Goal: Information Seeking & Learning: Learn about a topic

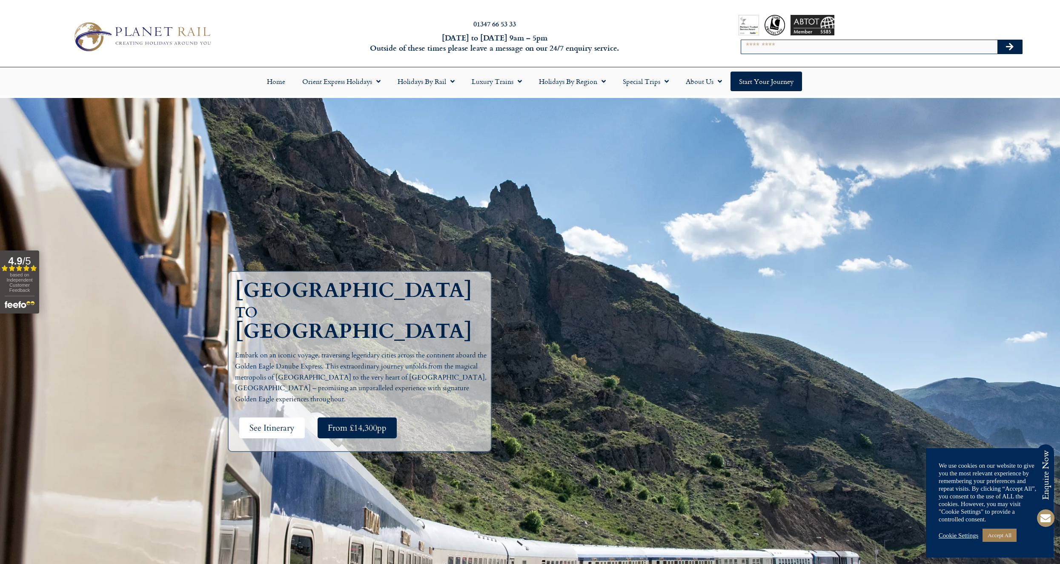
click at [264, 422] on span "See Itinerary" at bounding box center [272, 427] width 45 height 11
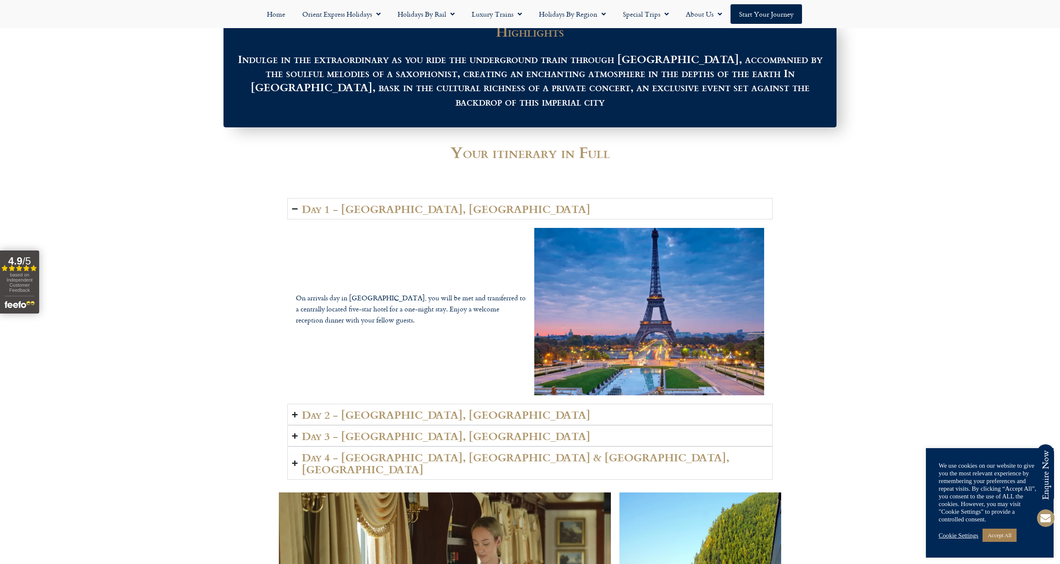
scroll to position [1080, 0]
click at [358, 408] on h2 "Day 2 - [GEOGRAPHIC_DATA], [GEOGRAPHIC_DATA]" at bounding box center [446, 414] width 289 height 12
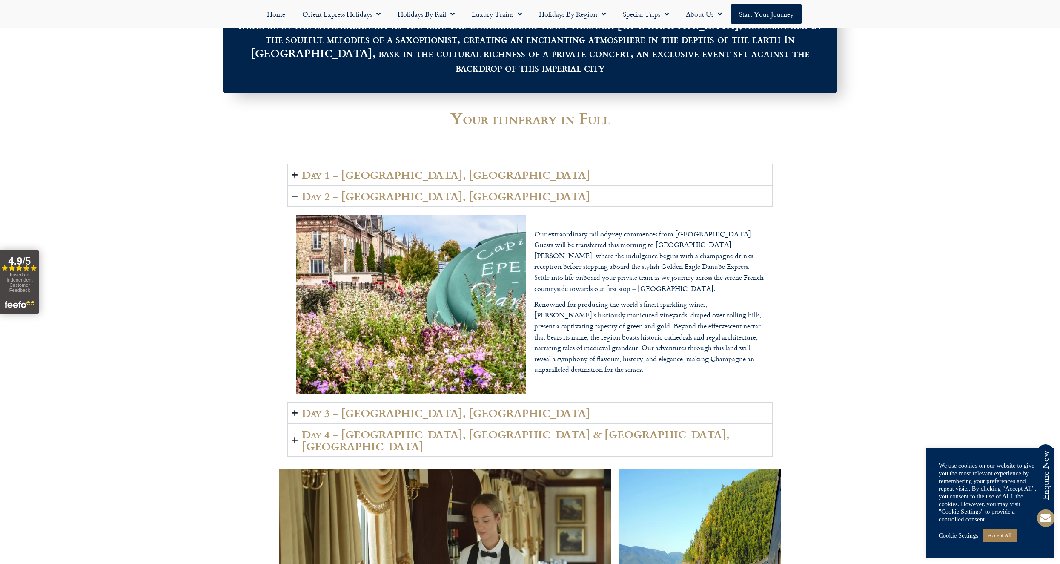
scroll to position [1166, 0]
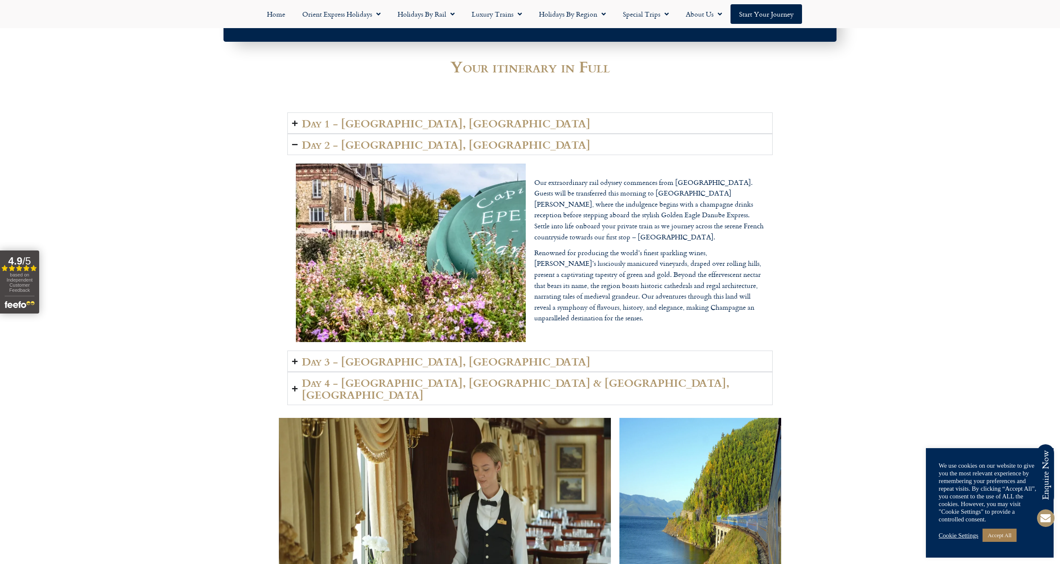
click at [408, 355] on h2 "Day 3 - [GEOGRAPHIC_DATA], [GEOGRAPHIC_DATA]" at bounding box center [446, 361] width 289 height 12
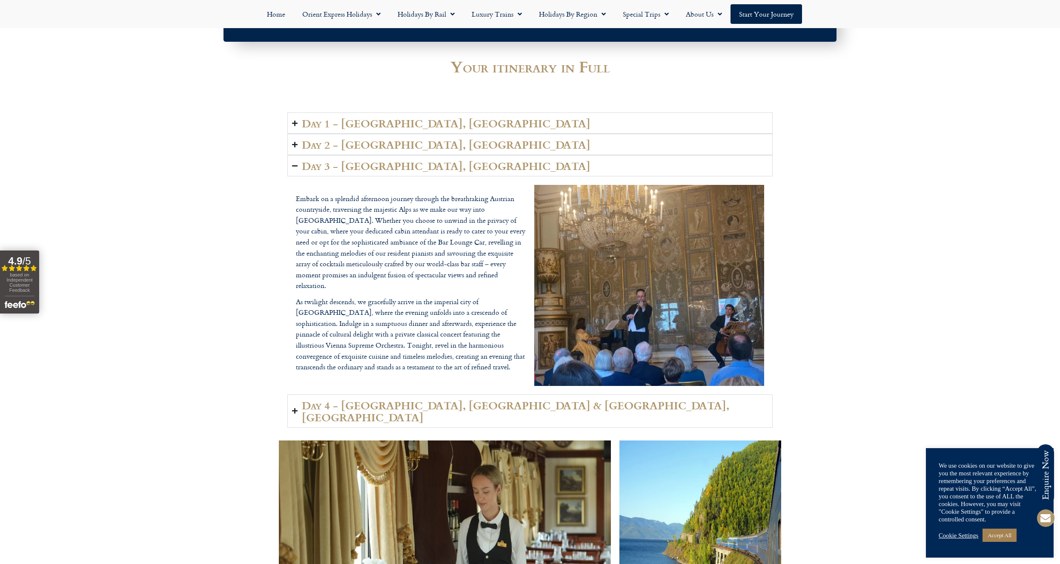
click at [370, 160] on h2 "Day 3 - [GEOGRAPHIC_DATA], [GEOGRAPHIC_DATA]" at bounding box center [446, 166] width 289 height 12
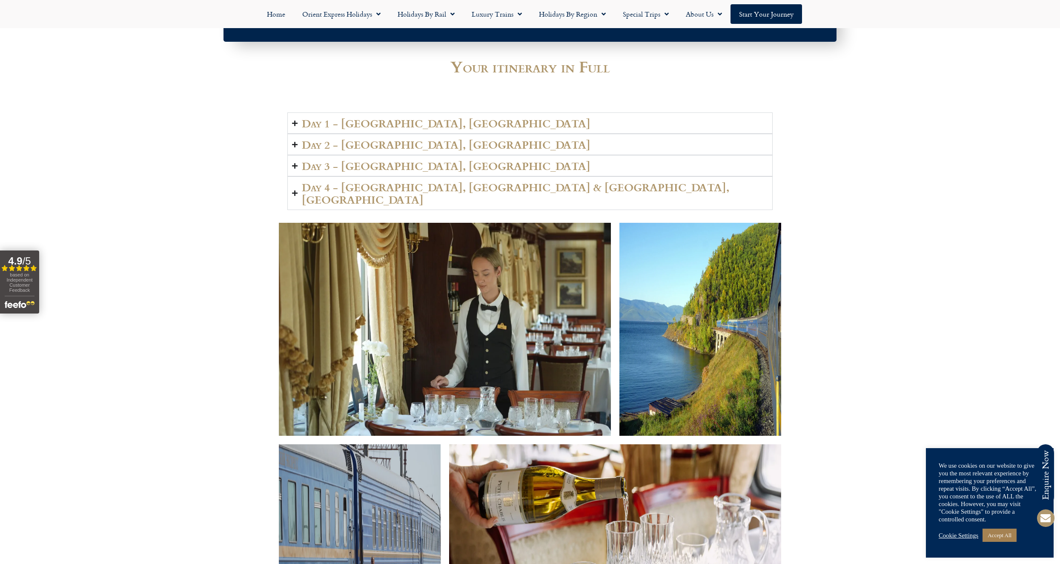
click at [368, 181] on h2 "Day 4 - [GEOGRAPHIC_DATA], [GEOGRAPHIC_DATA] & [GEOGRAPHIC_DATA], [GEOGRAPHIC_D…" at bounding box center [535, 193] width 466 height 24
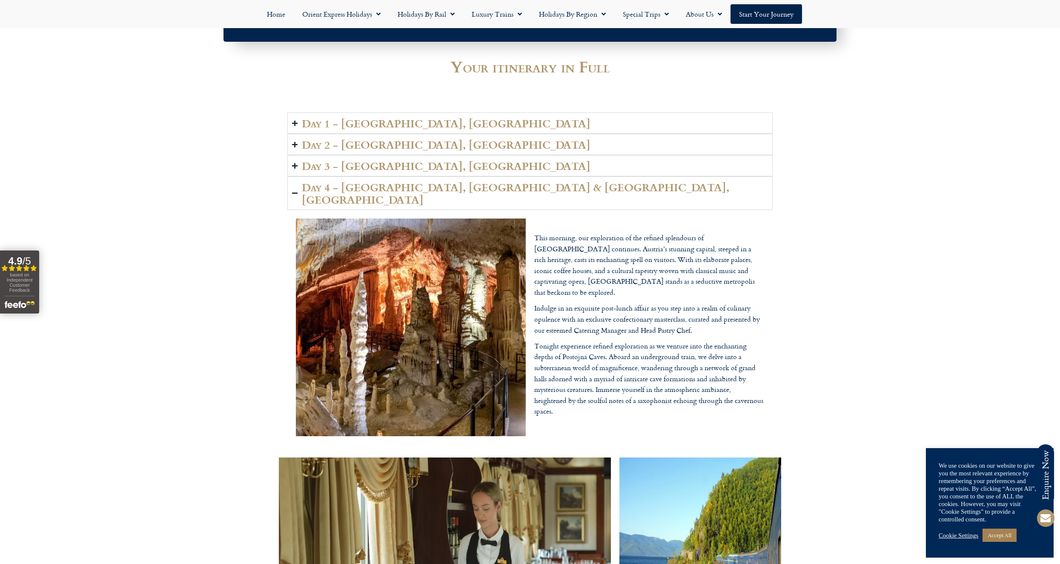
click at [425, 181] on h2 "Day 4 - [GEOGRAPHIC_DATA], [GEOGRAPHIC_DATA] & [GEOGRAPHIC_DATA], [GEOGRAPHIC_D…" at bounding box center [535, 193] width 466 height 24
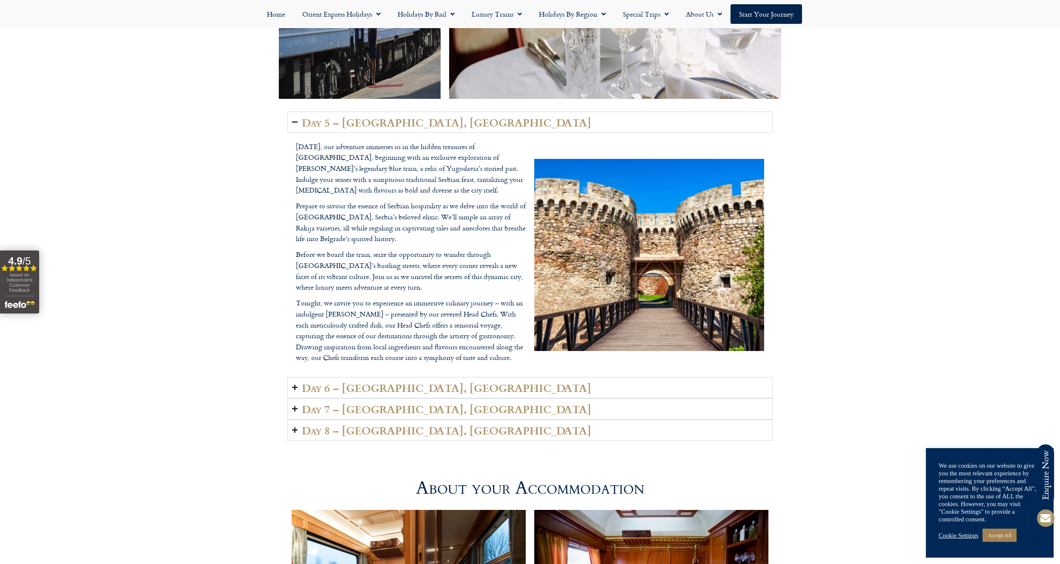
scroll to position [1762, 0]
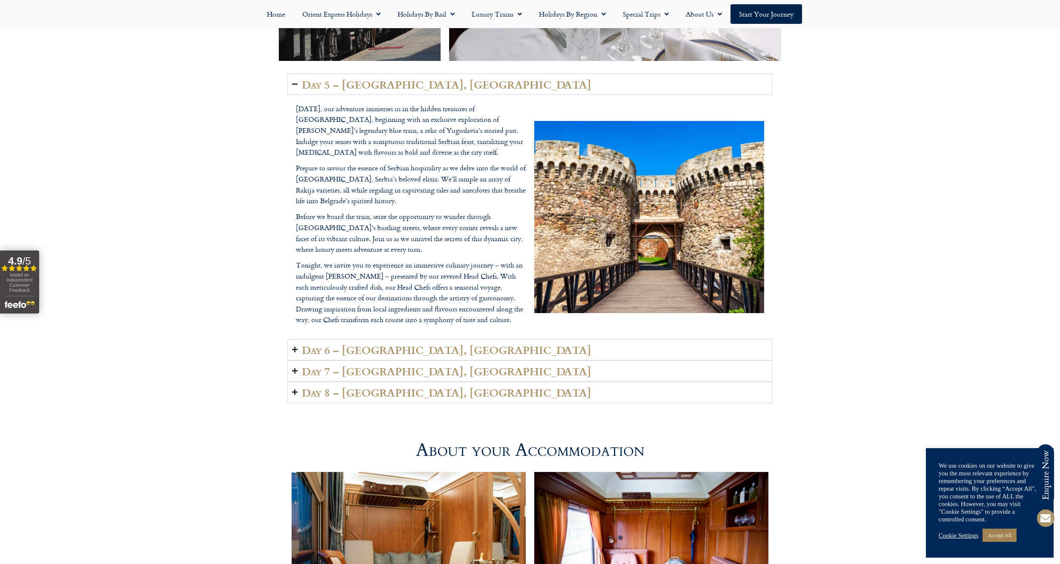
click at [359, 344] on h2 "Day 6 – [GEOGRAPHIC_DATA], [GEOGRAPHIC_DATA]" at bounding box center [447, 350] width 290 height 12
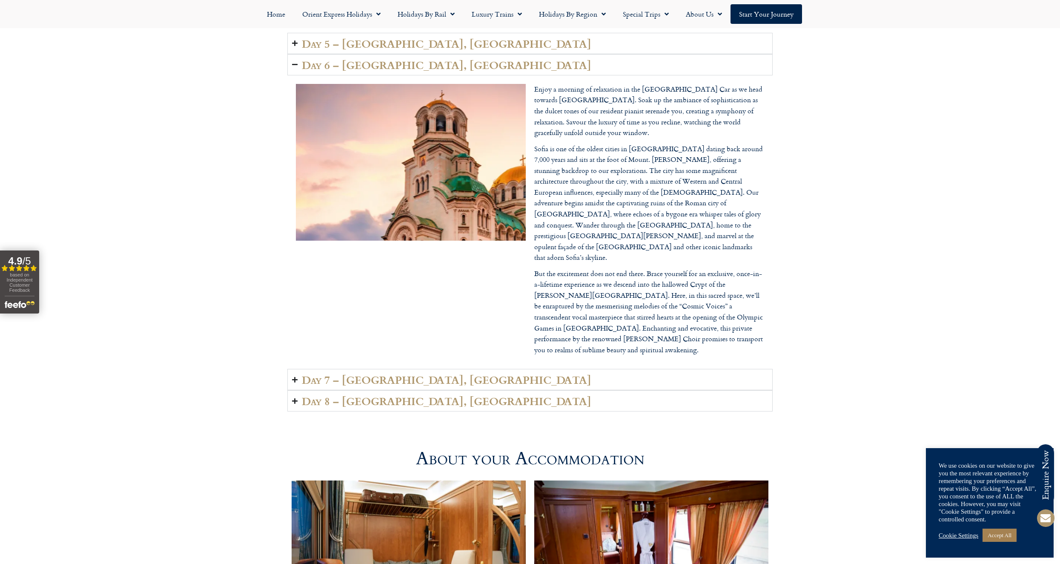
scroll to position [1847, 0]
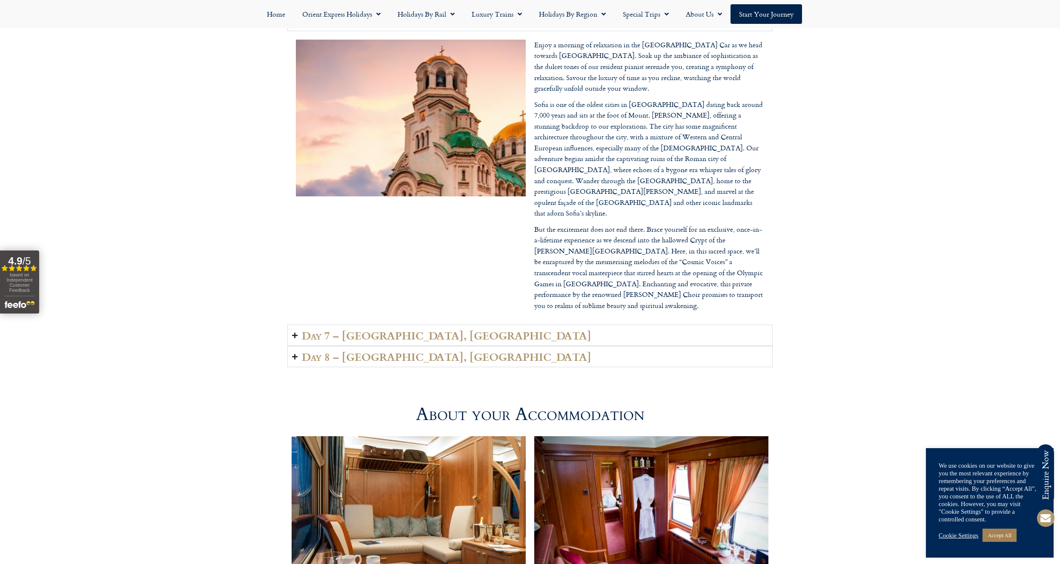
click at [351, 329] on h2 "Day 7 – [GEOGRAPHIC_DATA], [GEOGRAPHIC_DATA]" at bounding box center [447, 335] width 290 height 12
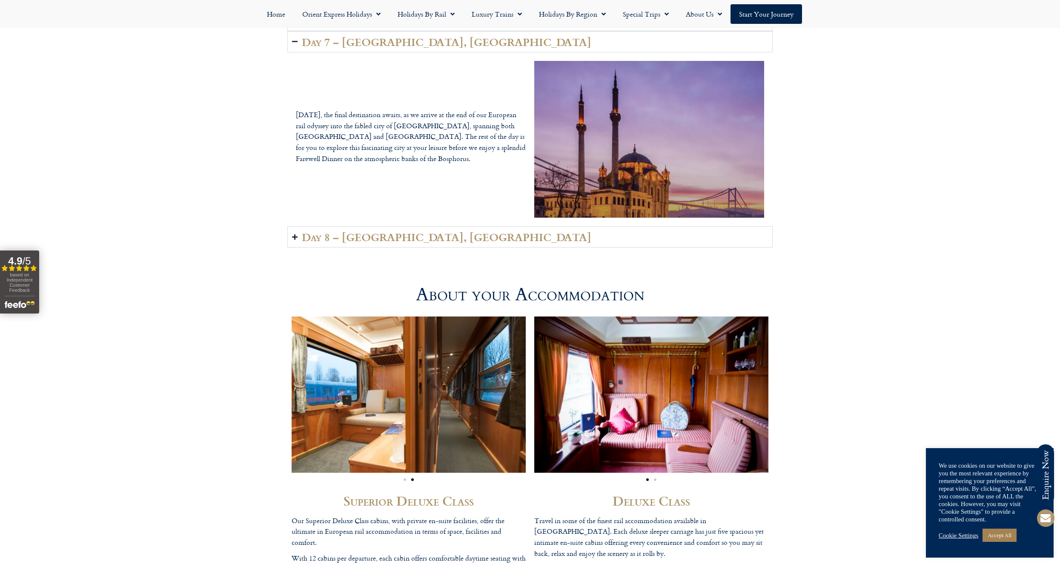
click at [367, 231] on h2 "Day 8 – [GEOGRAPHIC_DATA], [GEOGRAPHIC_DATA]" at bounding box center [447, 237] width 290 height 12
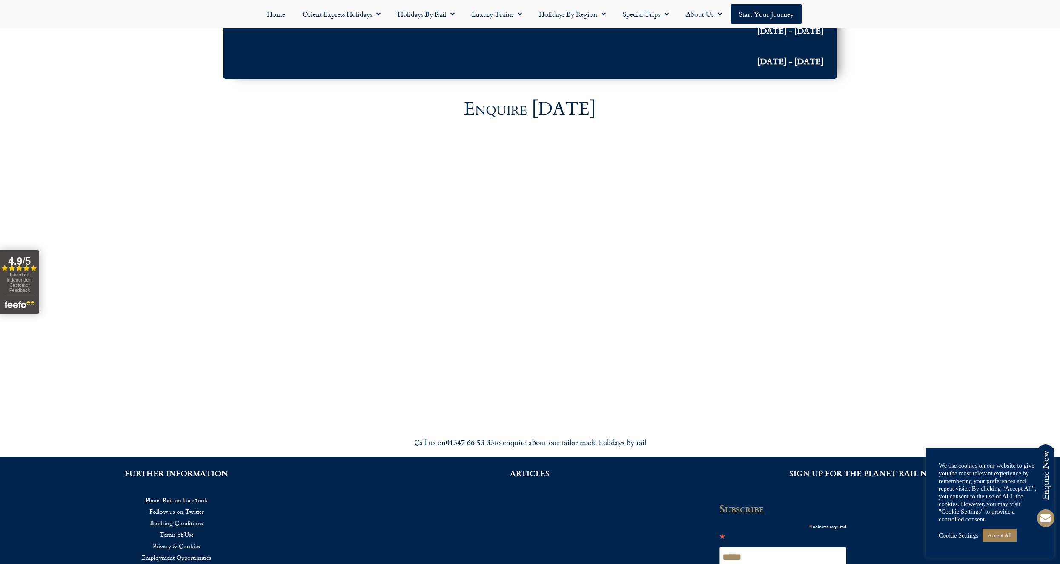
scroll to position [2614, 0]
